Goal: Download file/media

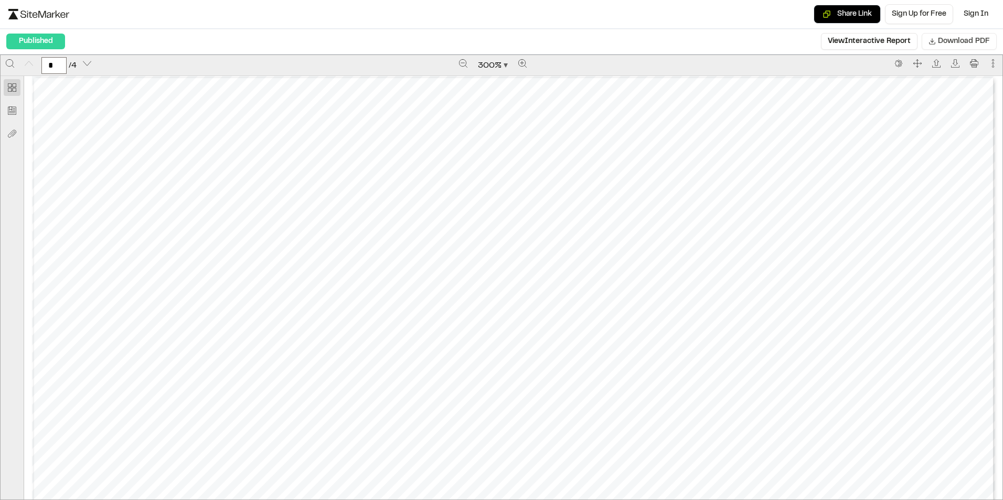
click at [937, 42] on button "Download PDF" at bounding box center [959, 41] width 75 height 17
click at [462, 63] on icon "Zoom out" at bounding box center [463, 63] width 8 height 8
click at [462, 63] on icon "Zoom out" at bounding box center [464, 63] width 8 height 8
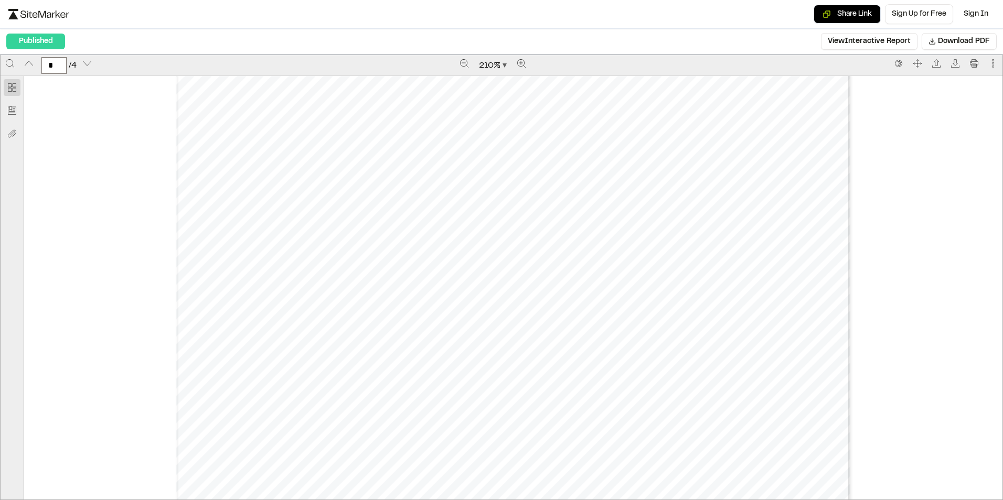
scroll to position [0, 0]
type input "*"
drag, startPoint x: 885, startPoint y: 259, endPoint x: 843, endPoint y: 255, distance: 42.6
